Goal: Task Accomplishment & Management: Manage account settings

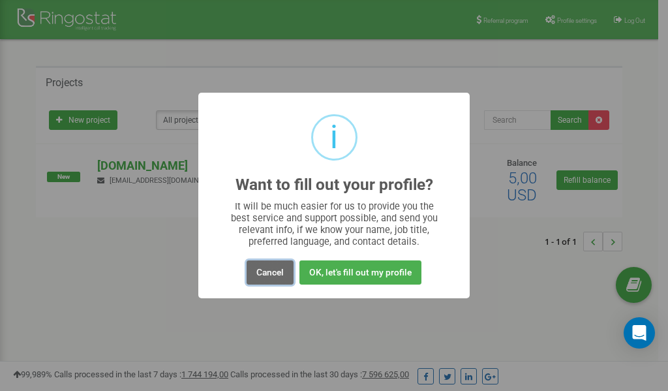
click at [272, 269] on button "Cancel" at bounding box center [269, 272] width 47 height 24
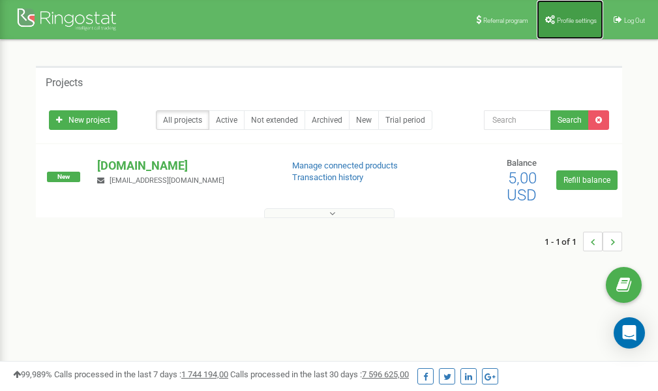
click at [576, 26] on link "Profile settings" at bounding box center [570, 19] width 67 height 39
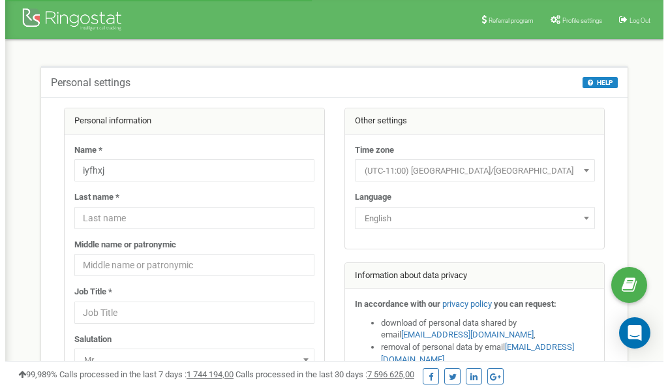
scroll to position [65, 0]
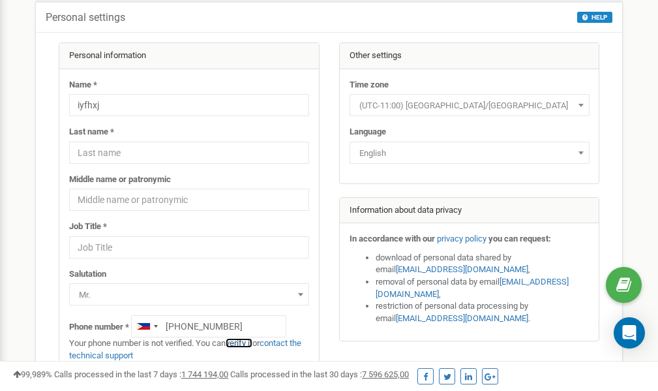
click at [245, 342] on link "verify it" at bounding box center [239, 343] width 27 height 10
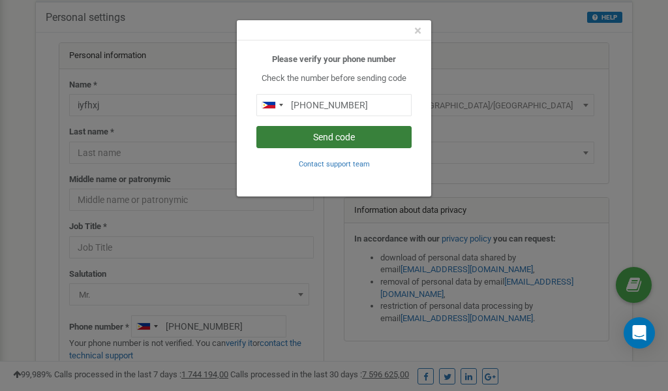
click at [338, 140] on button "Send code" at bounding box center [333, 137] width 155 height 22
